Goal: Register for event/course

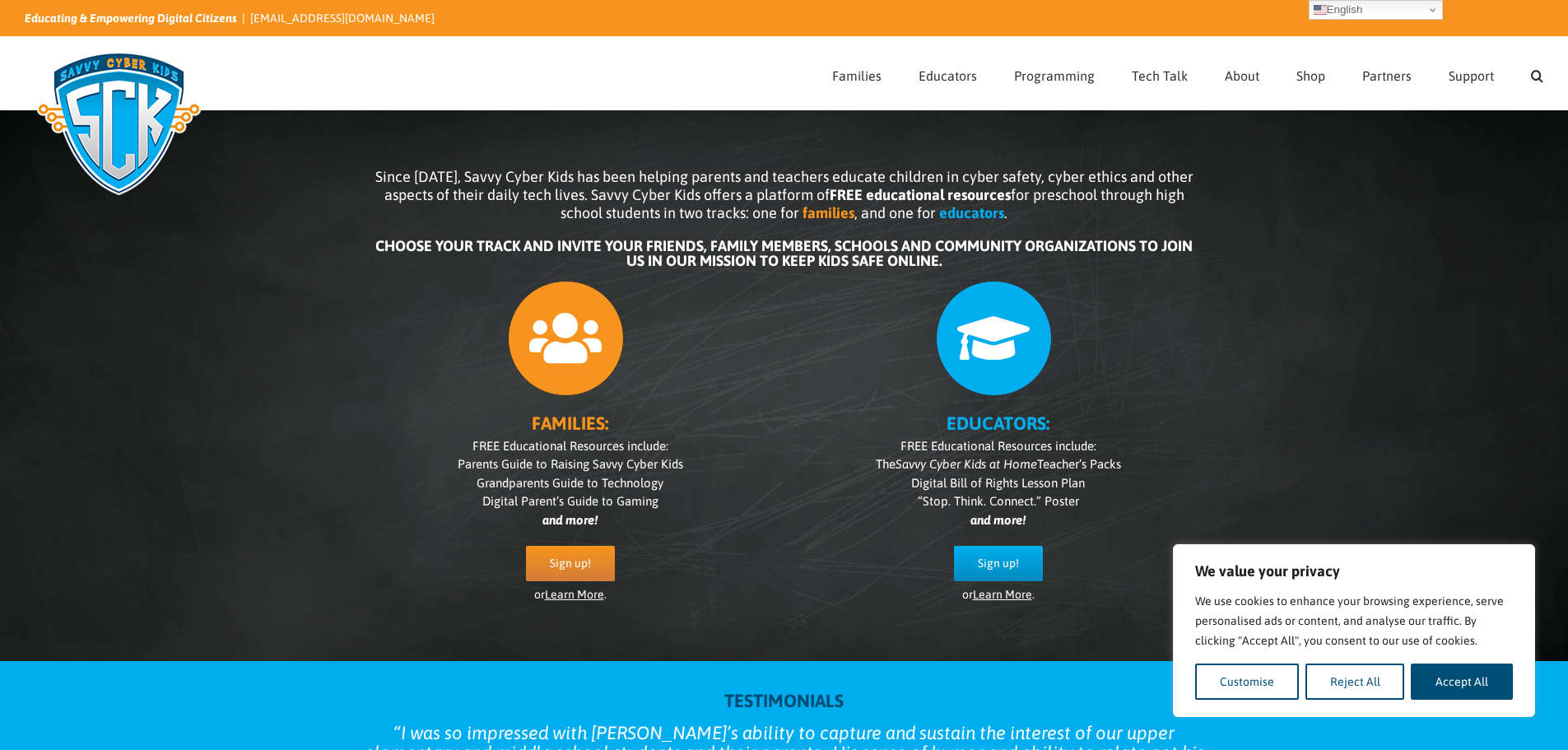
click at [1362, 410] on div "Since 2007, Savvy Cyber Kids has been helping parents and teachers educate chil…" at bounding box center [784, 373] width 1568 height 576
click at [1014, 557] on span "Sign up!" at bounding box center [998, 563] width 41 height 14
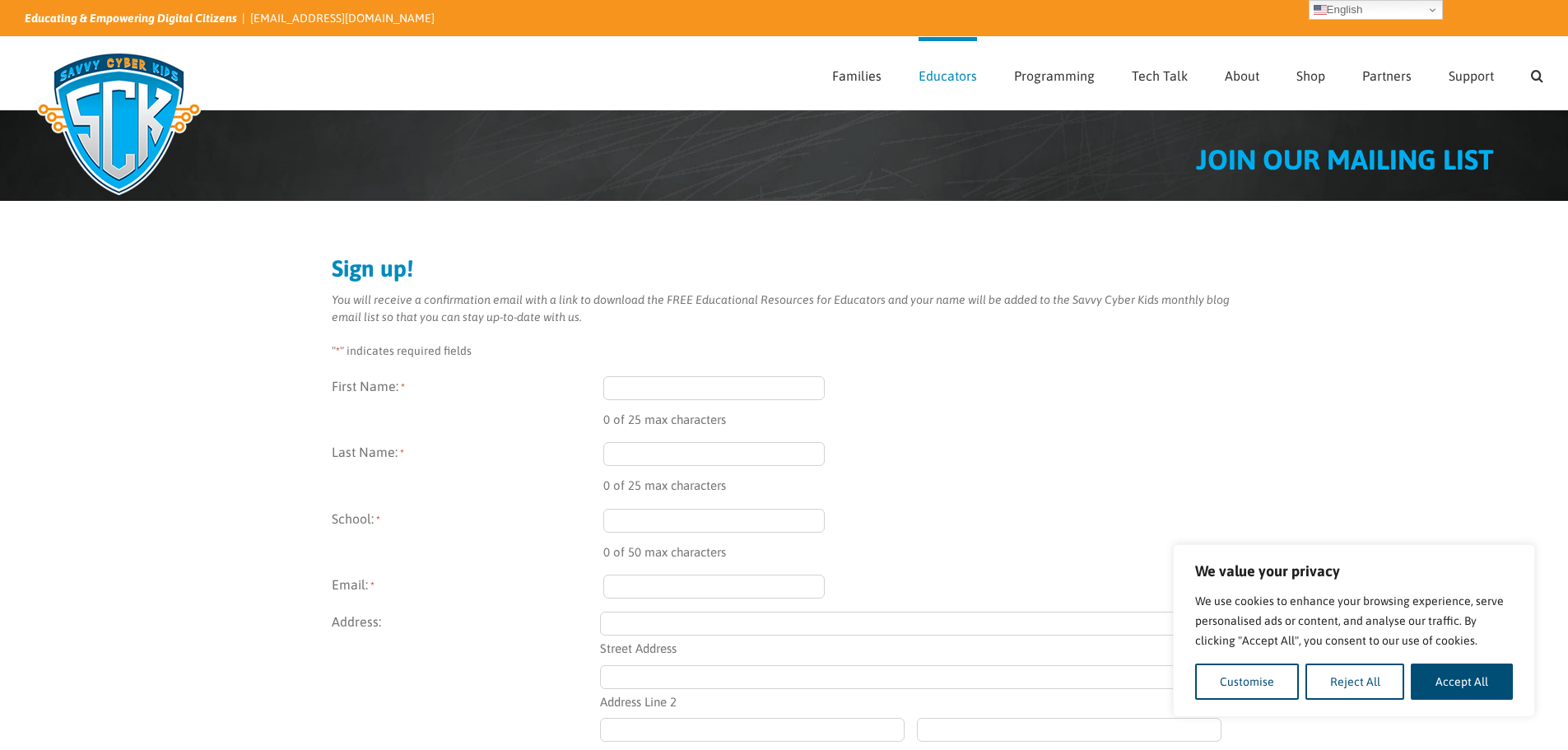
click at [652, 389] on input "First Name: *" at bounding box center [714, 389] width 222 height 24
type input "[PERSON_NAME]"
type input "[EMAIL_ADDRESS][DOMAIN_NAME]"
type input "[STREET_ADDRESS]"
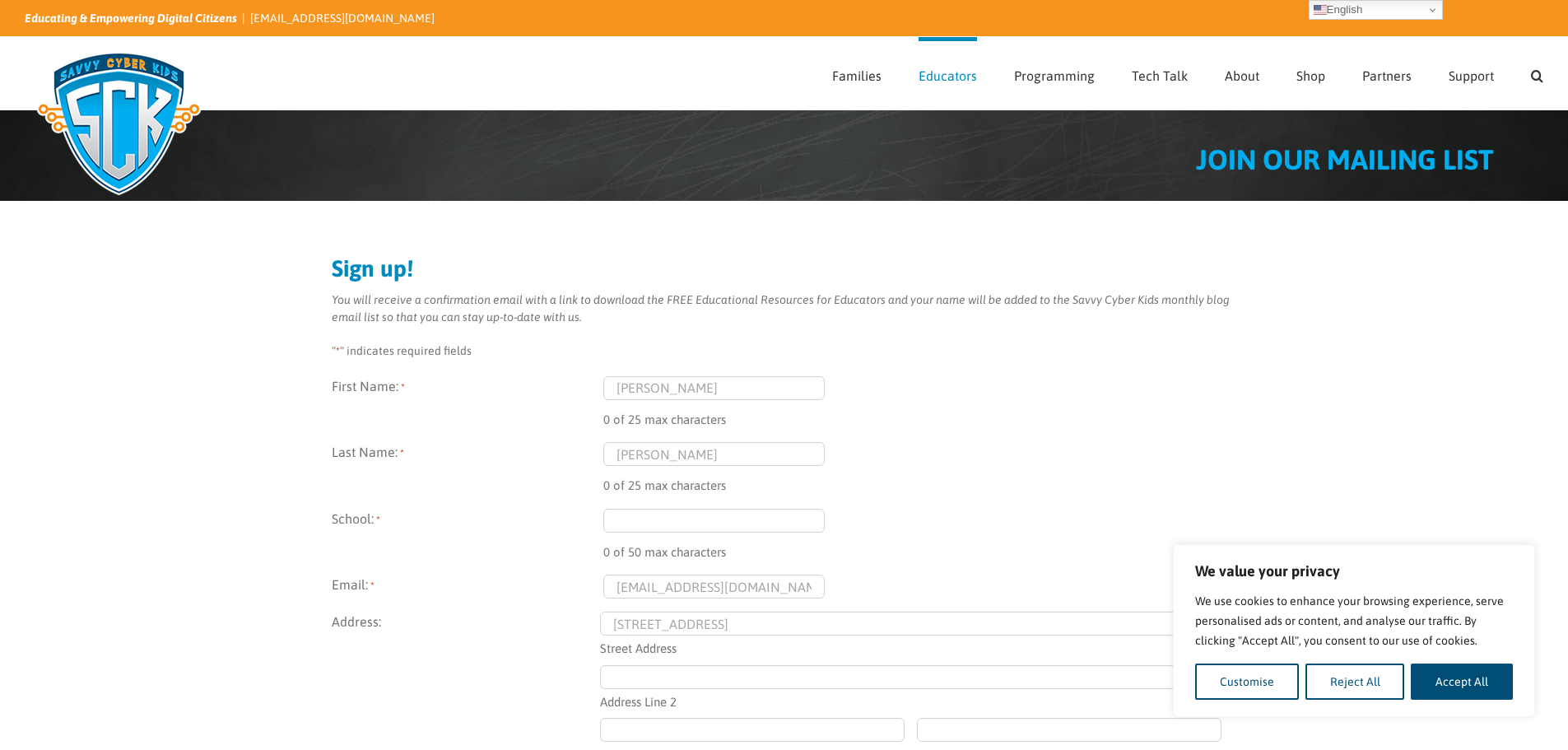
type input "New Port [PERSON_NAME]"
type input "FL"
type input "34653"
type input "(727) 774-1738"
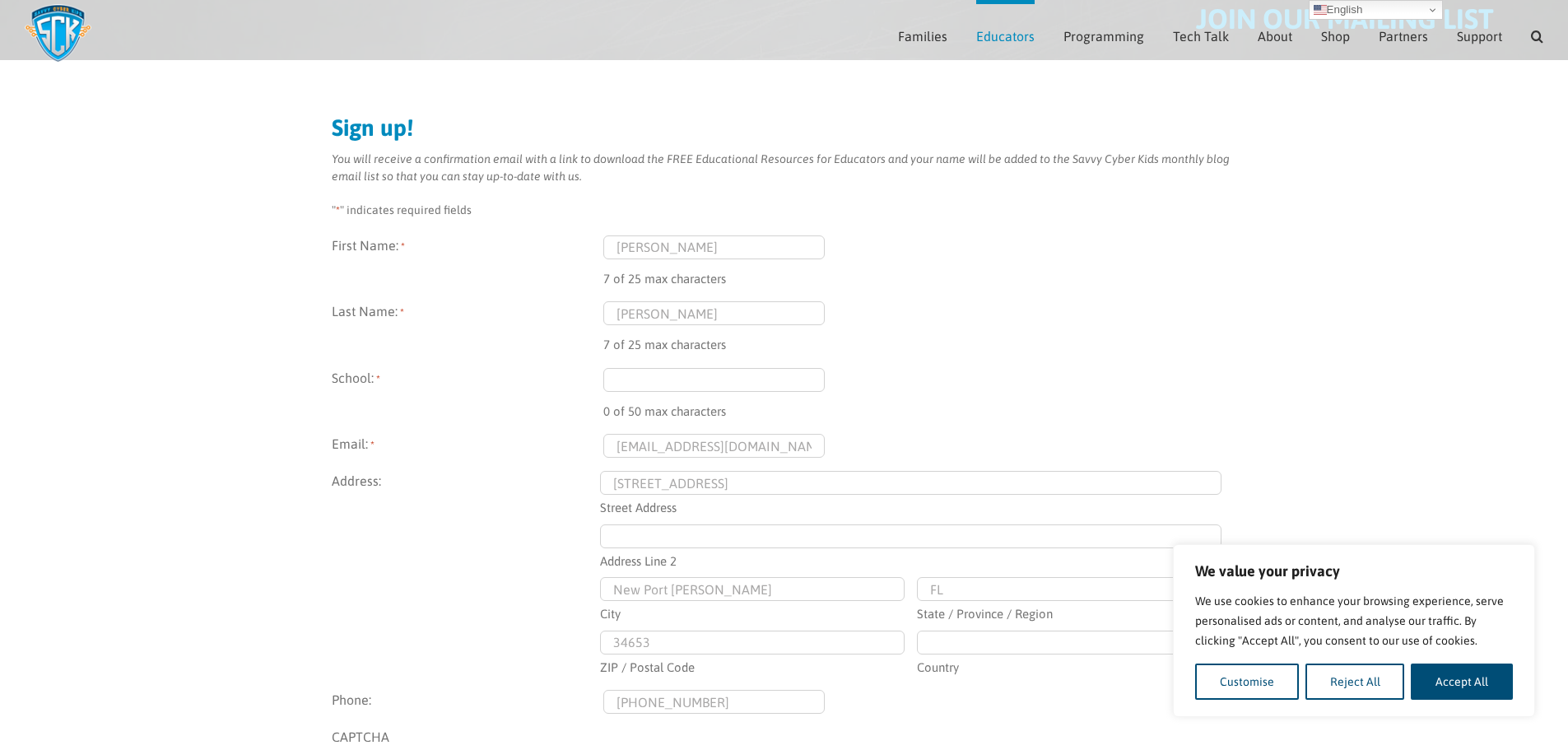
scroll to position [155, 0]
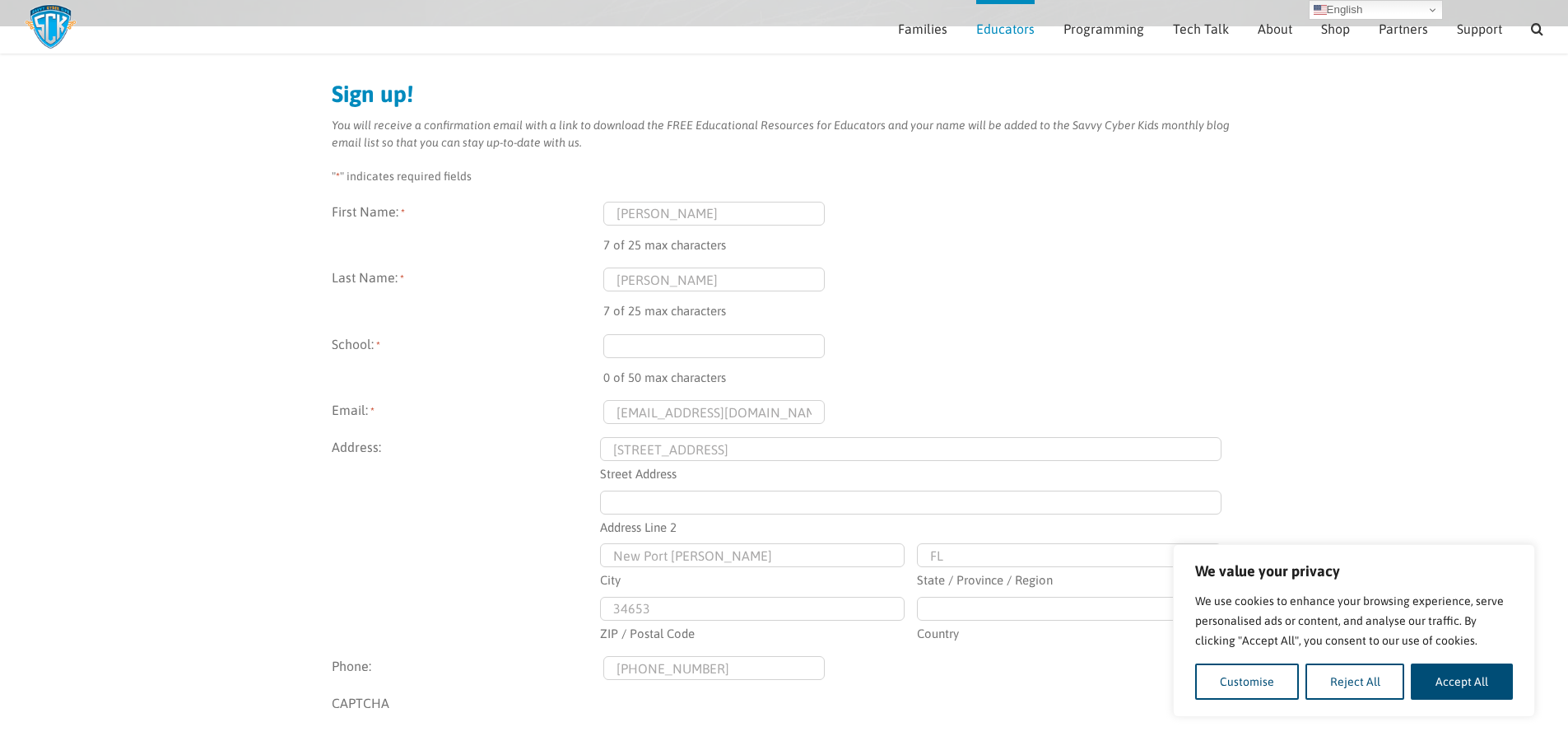
click at [691, 348] on input "School: *" at bounding box center [714, 346] width 222 height 24
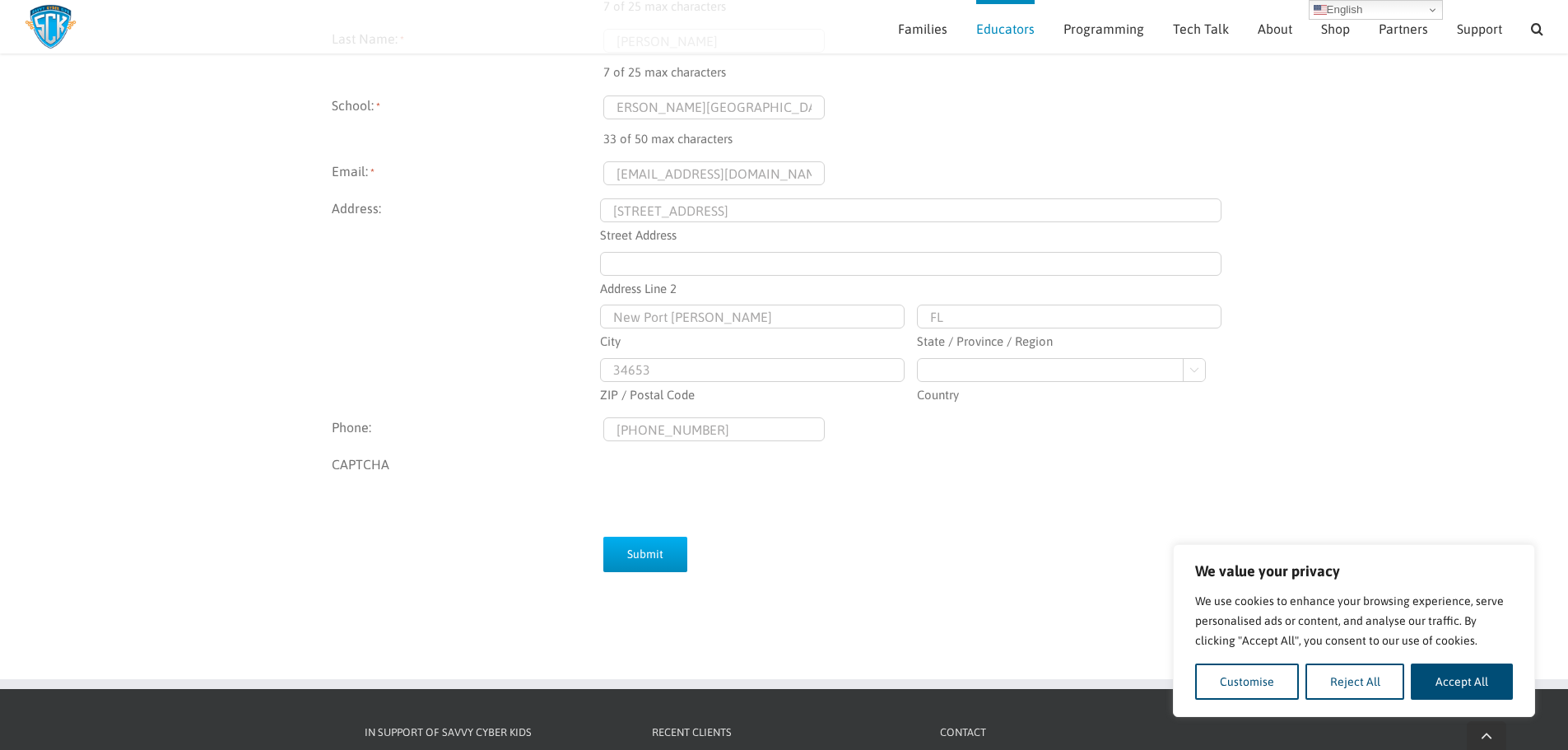
scroll to position [402, 0]
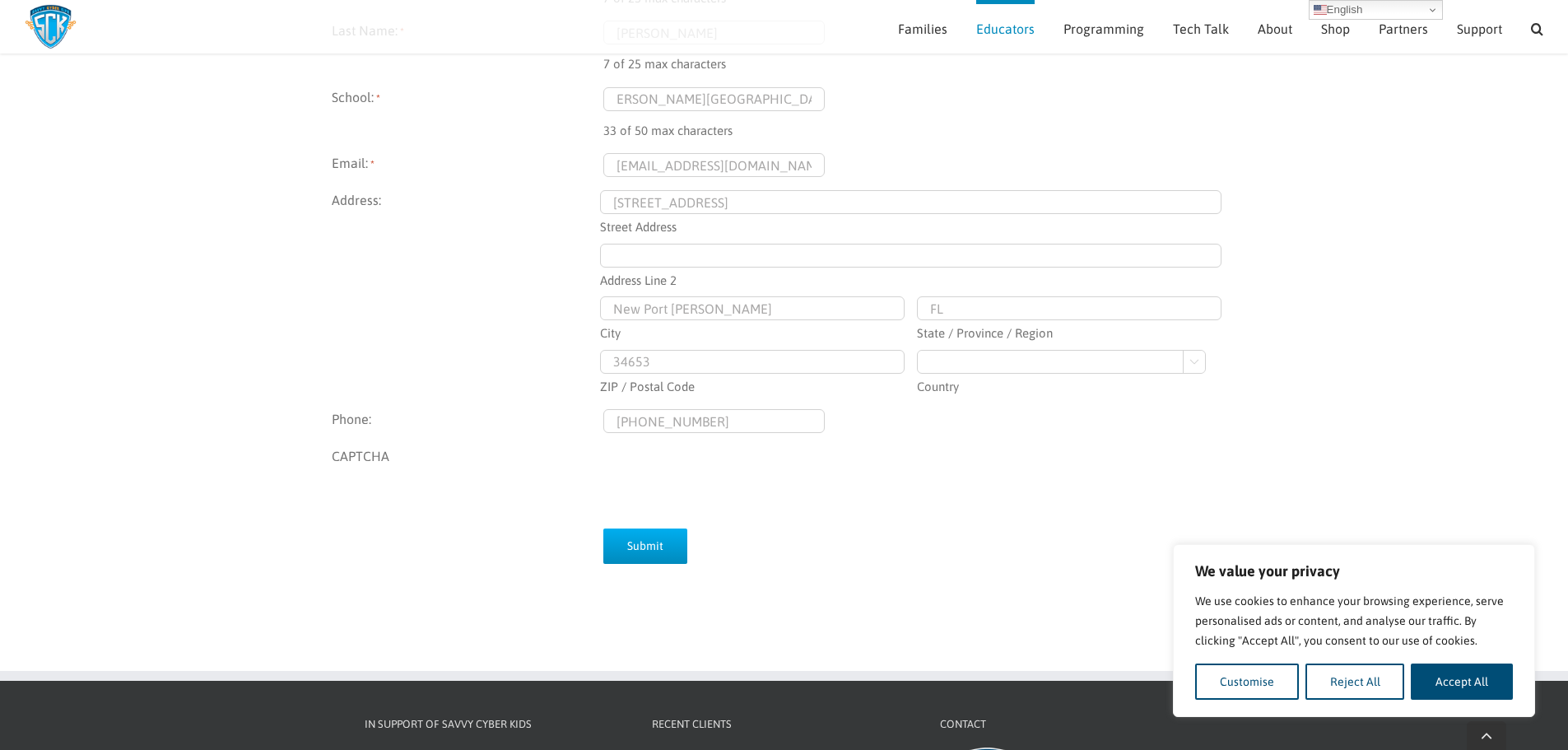
type input "Fred K Marchman Technical College"
click at [651, 540] on input "Submit" at bounding box center [645, 546] width 84 height 35
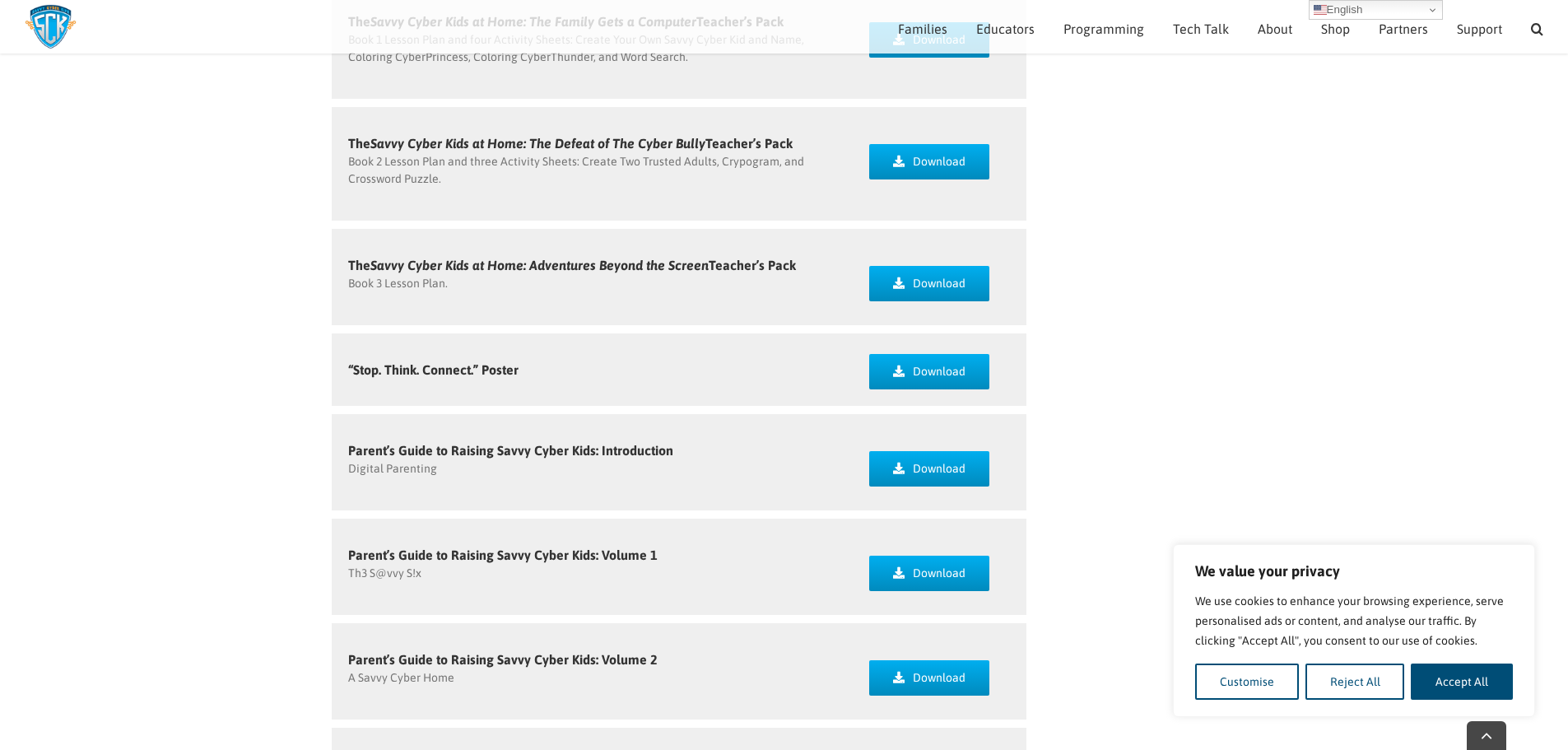
scroll to position [741, 0]
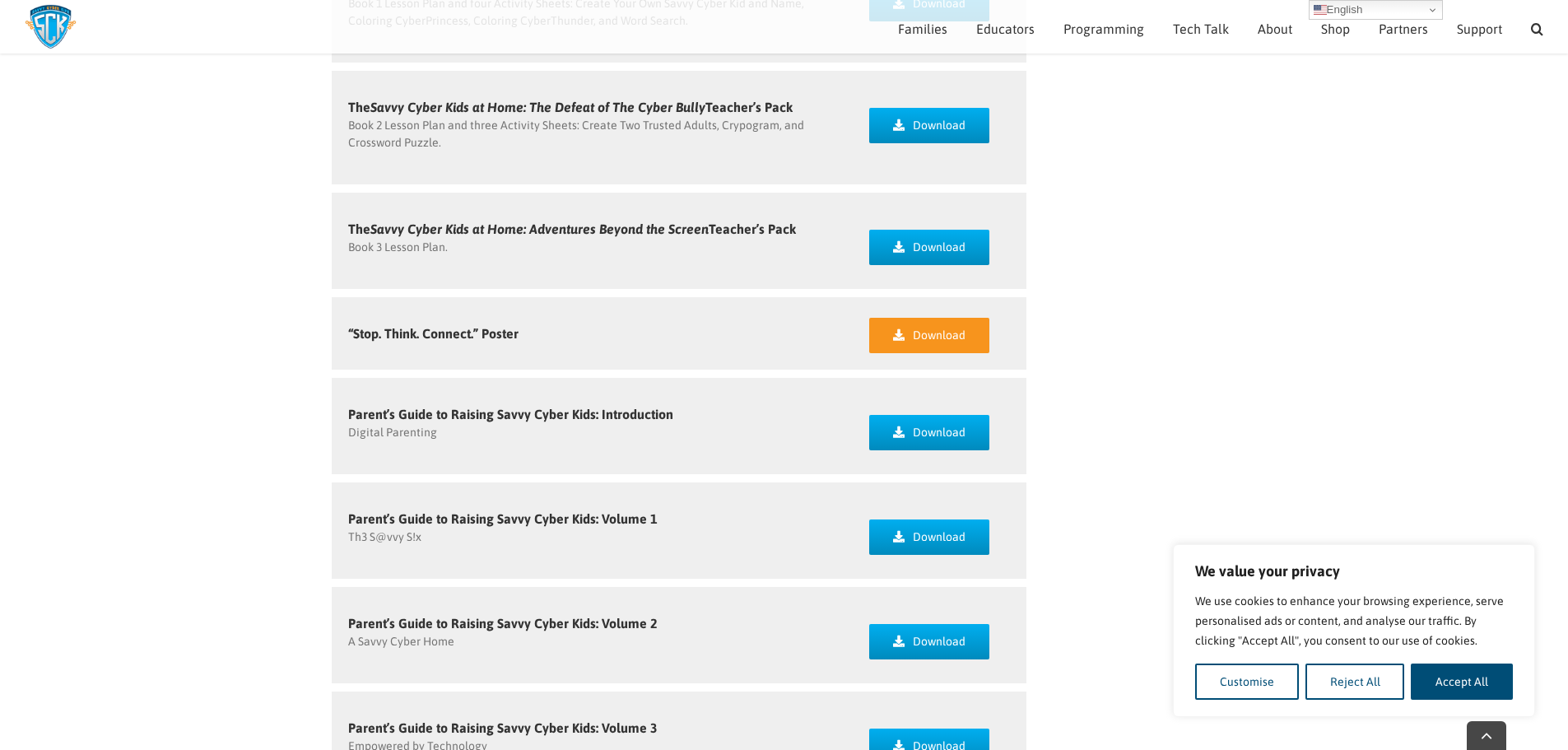
click at [911, 332] on link "Download" at bounding box center [929, 335] width 120 height 35
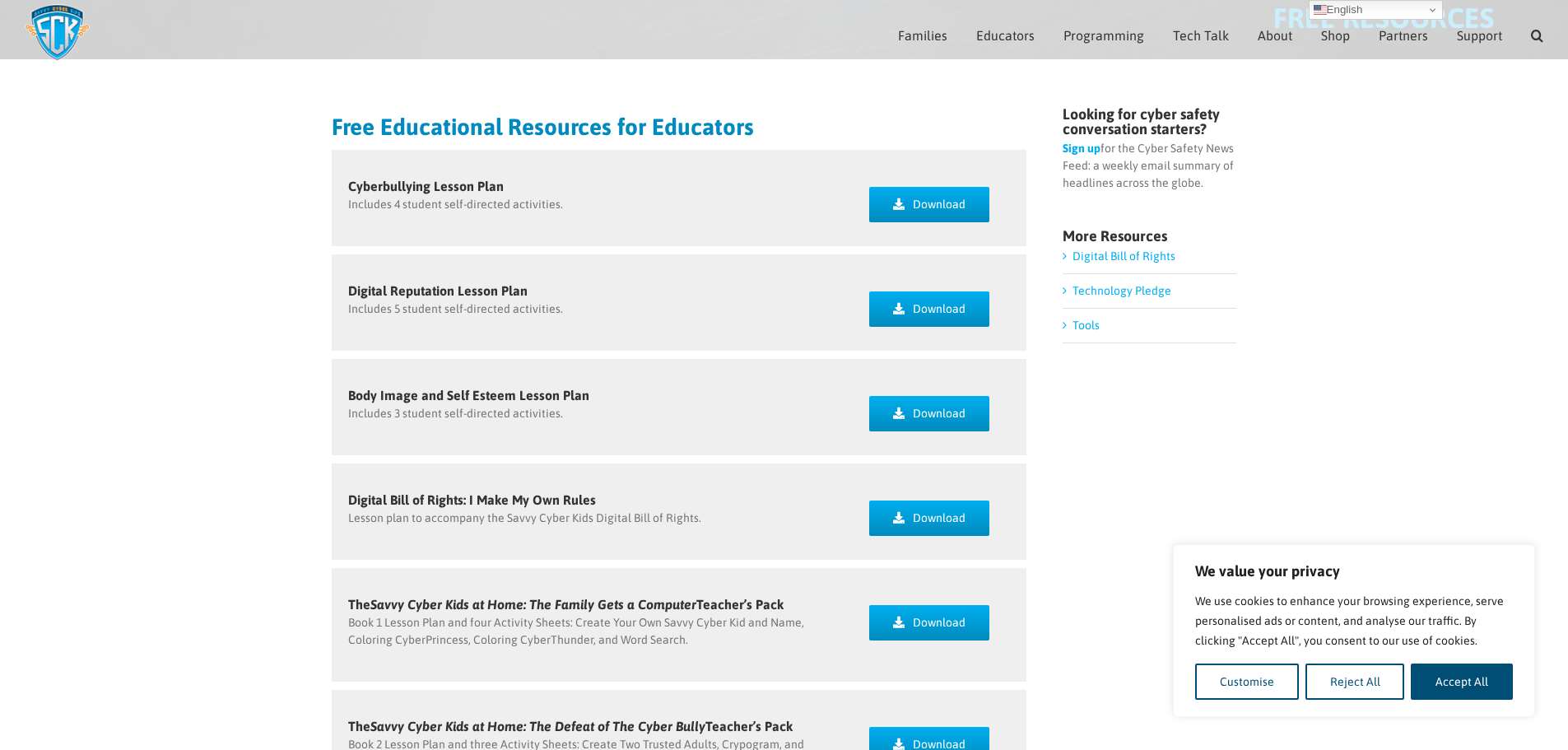
scroll to position [234, 0]
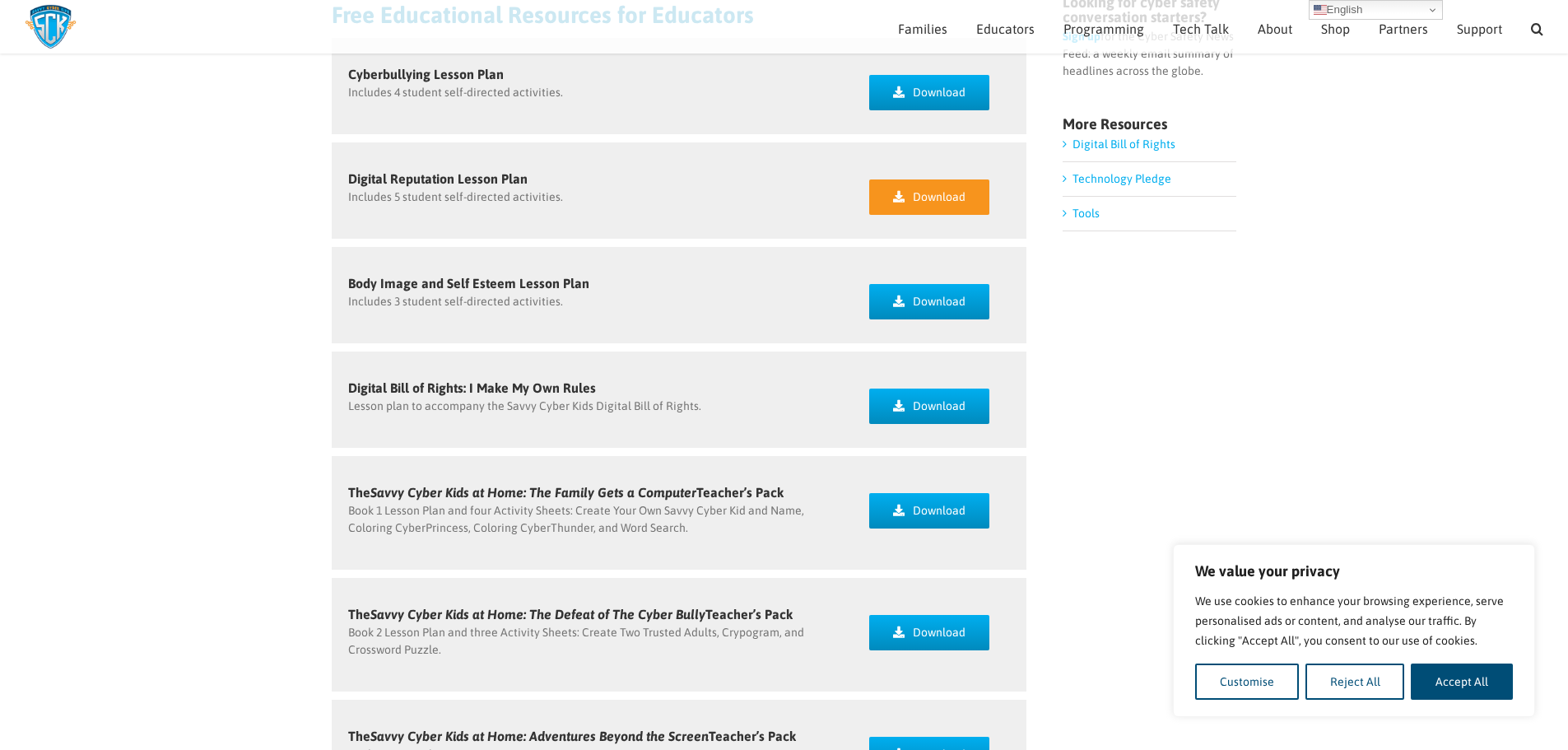
click at [877, 183] on link "Download" at bounding box center [929, 197] width 120 height 35
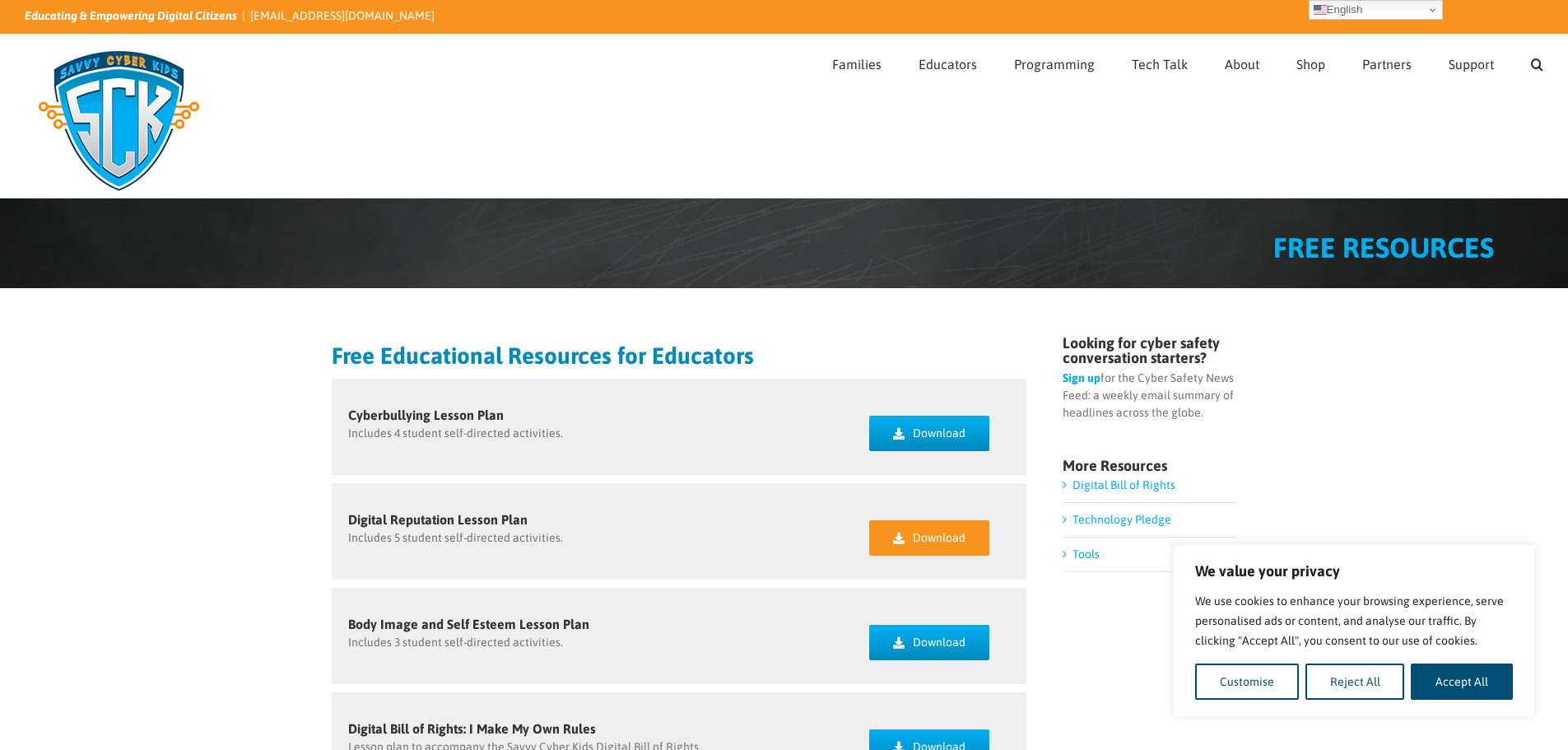
scroll to position [0, 0]
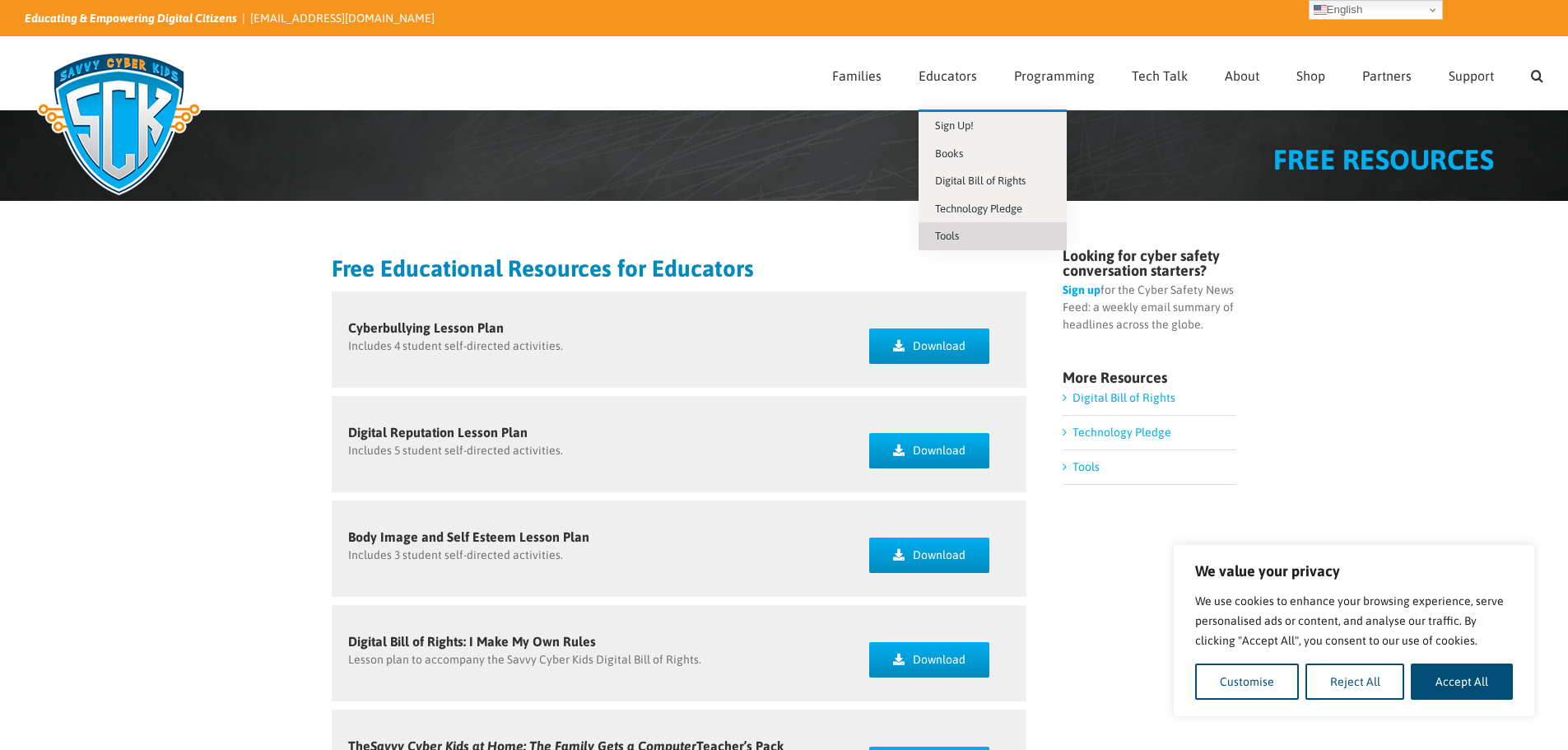
click at [957, 235] on span "Tools" at bounding box center [947, 236] width 24 height 13
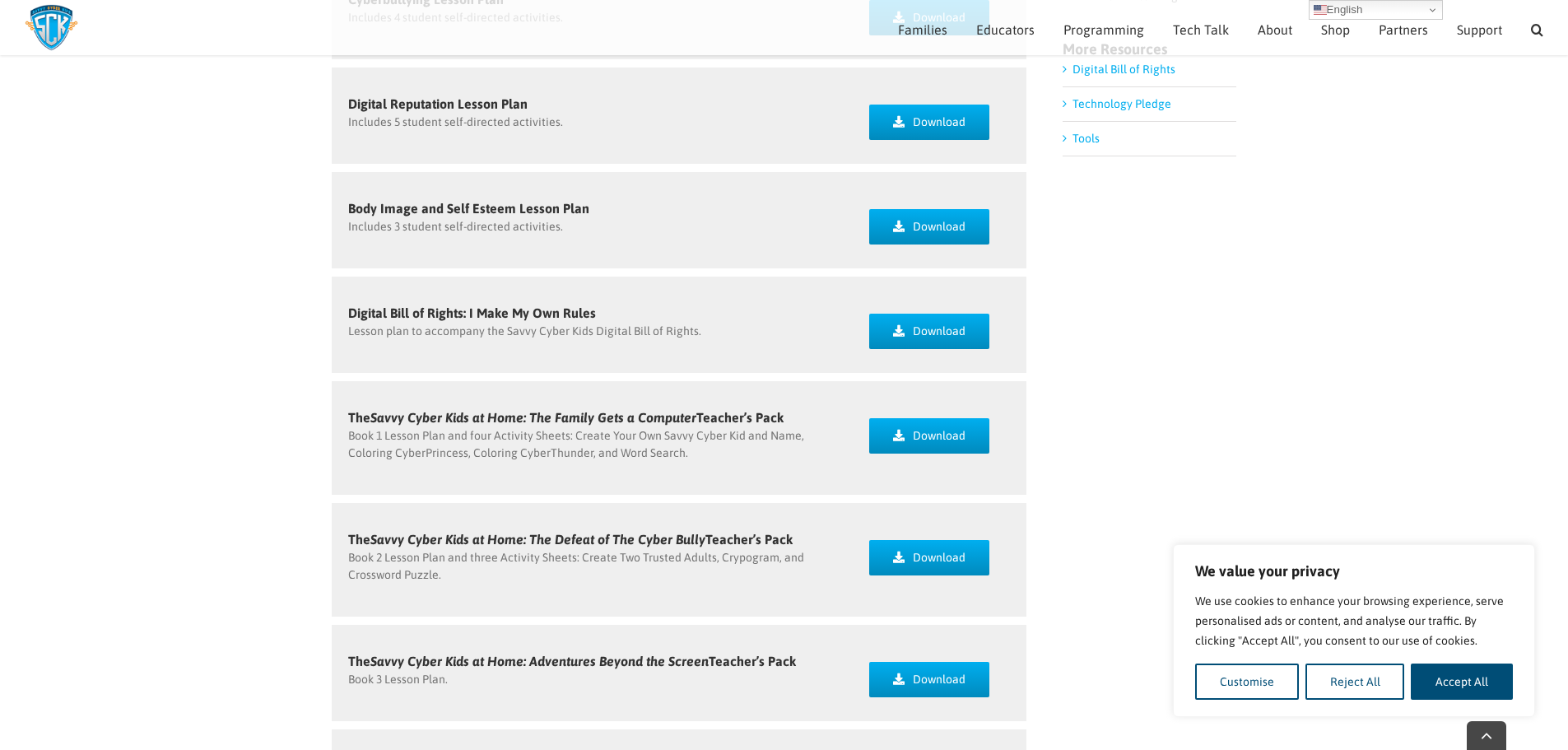
scroll to position [315, 0]
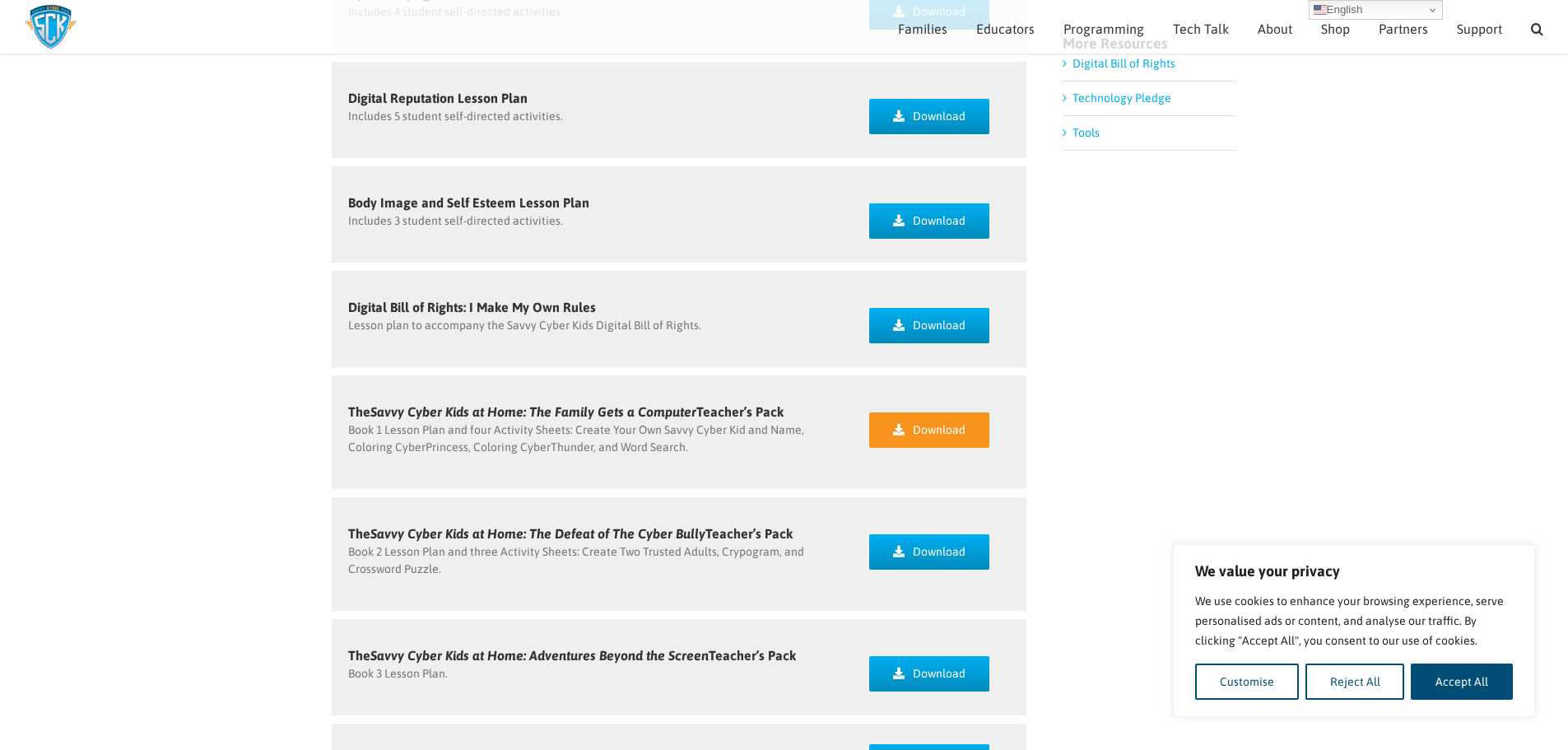
click at [902, 424] on icon at bounding box center [898, 429] width 12 height 12
